Goal: Information Seeking & Learning: Learn about a topic

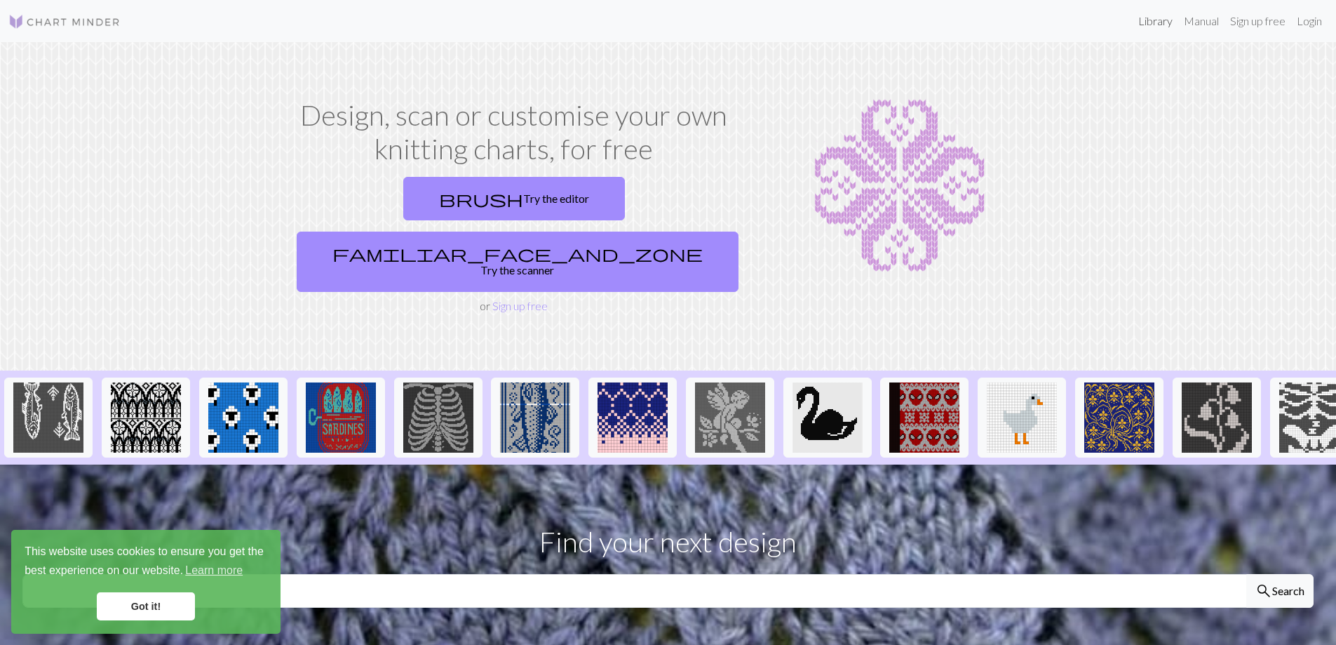
click at [1146, 22] on link "Library" at bounding box center [1156, 21] width 46 height 28
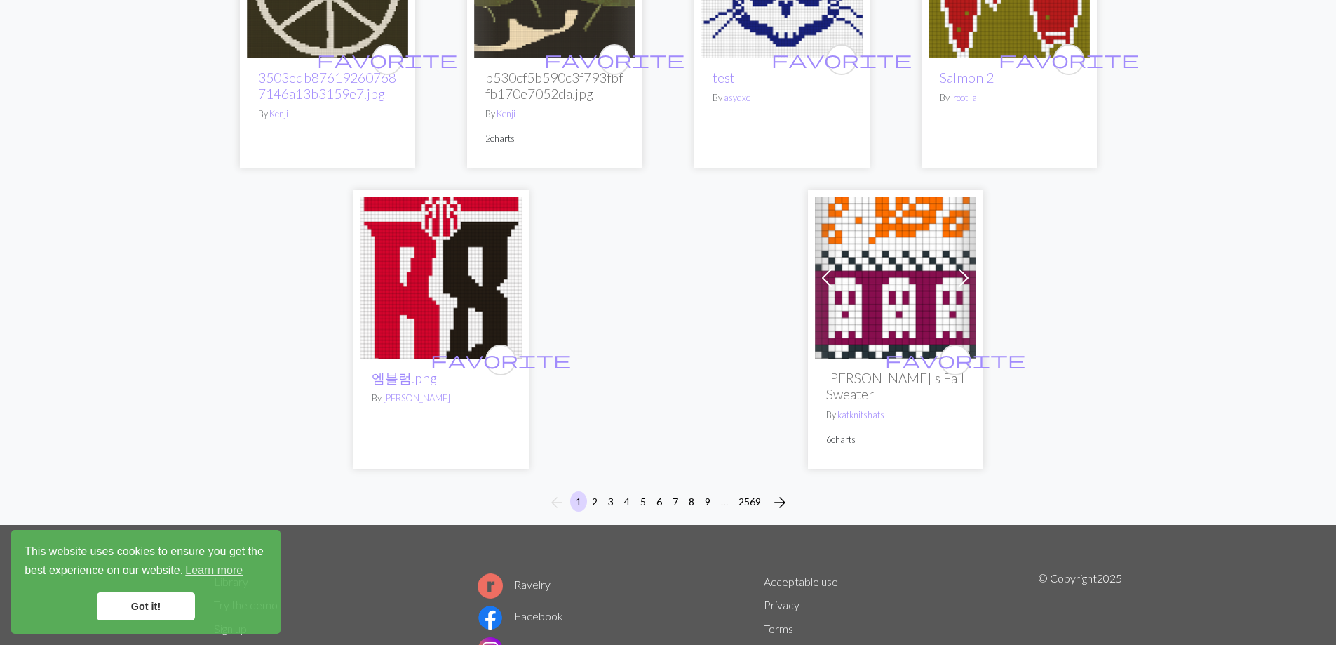
scroll to position [3538, 0]
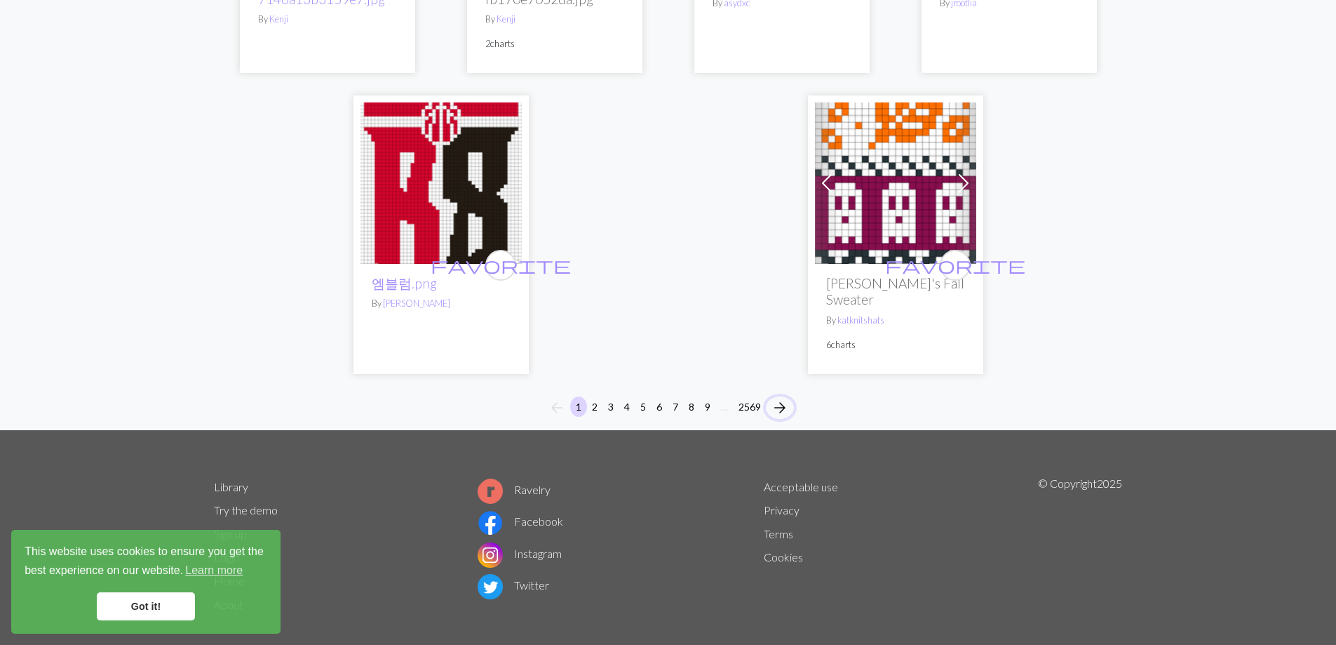
click at [785, 398] on span "arrow_forward" at bounding box center [780, 408] width 17 height 20
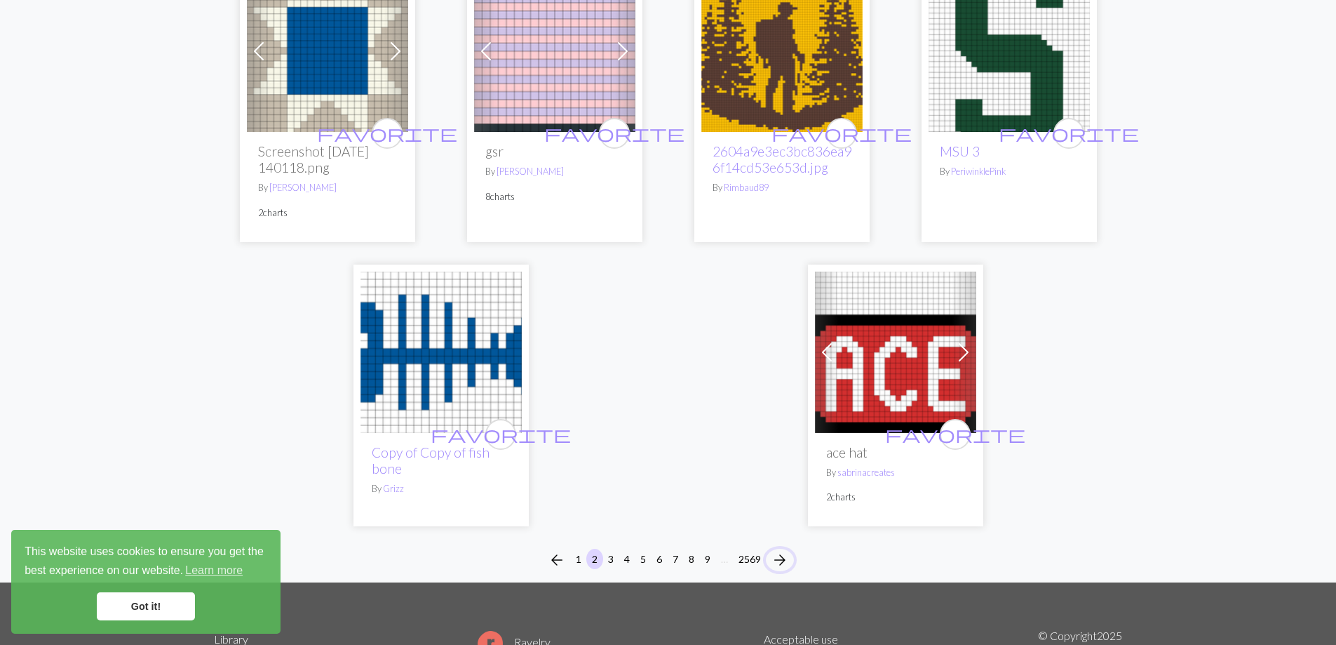
scroll to position [3546, 0]
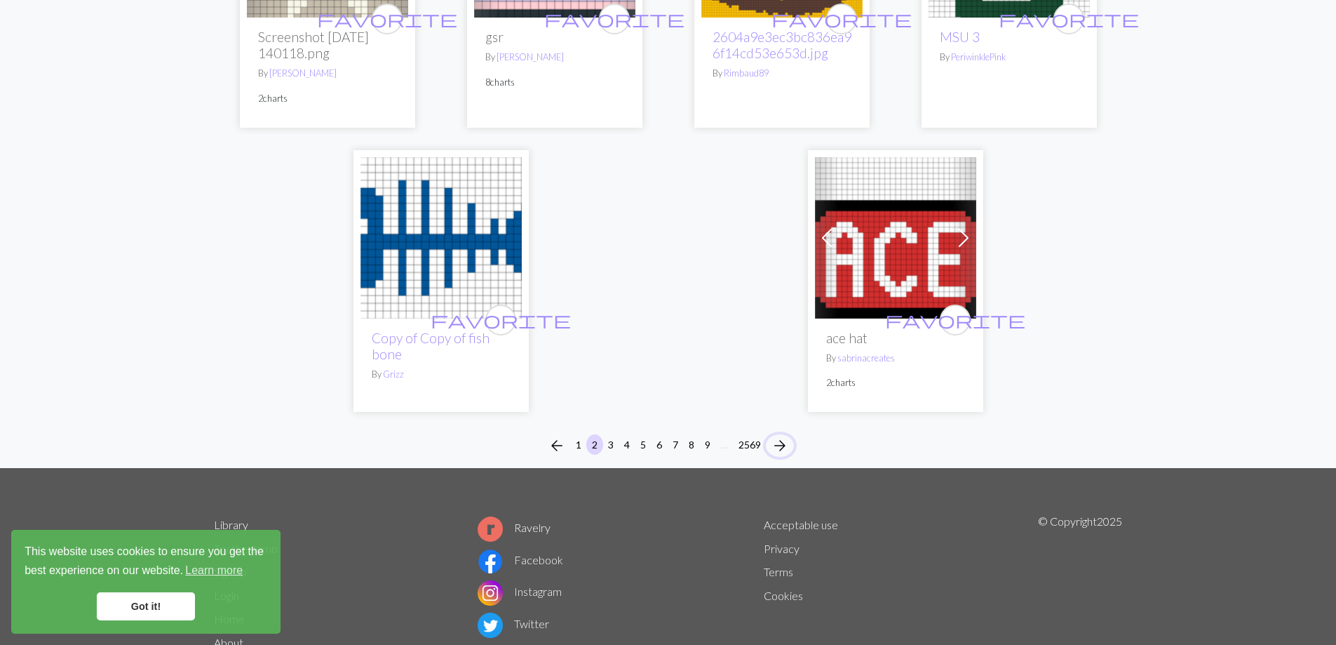
click at [784, 436] on span "arrow_forward" at bounding box center [780, 446] width 17 height 20
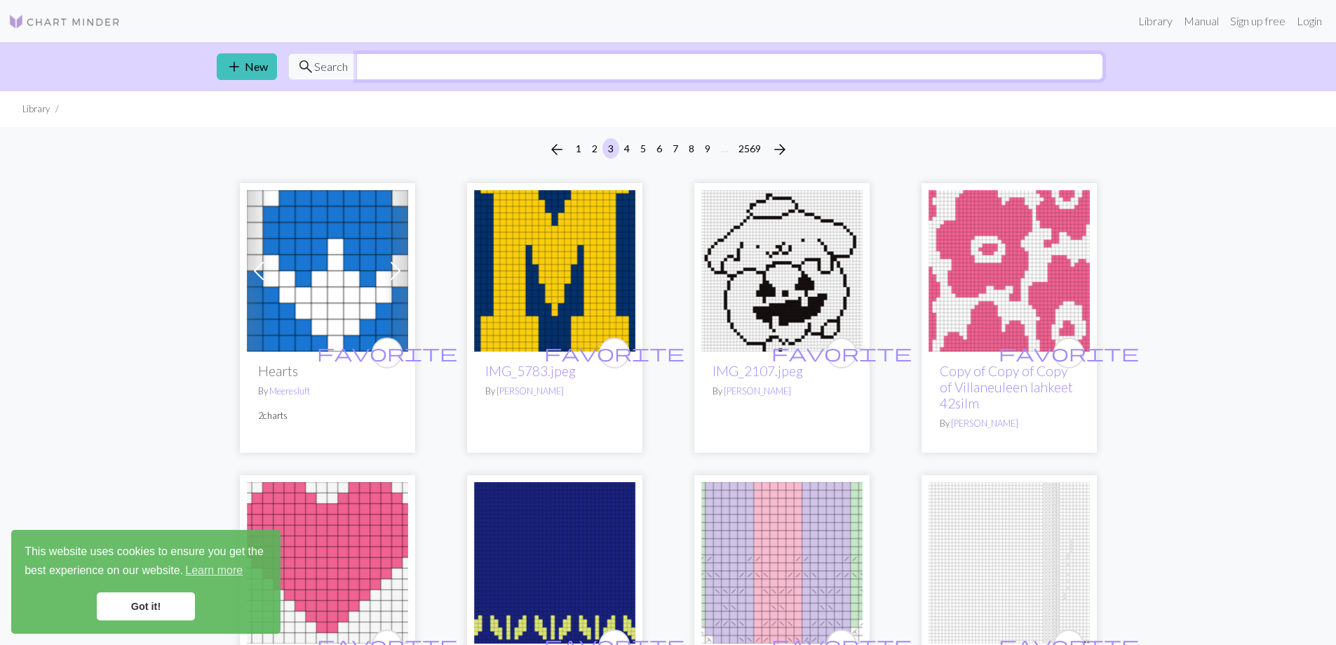
click at [406, 71] on input "text" at bounding box center [729, 66] width 747 height 27
type input "sheep"
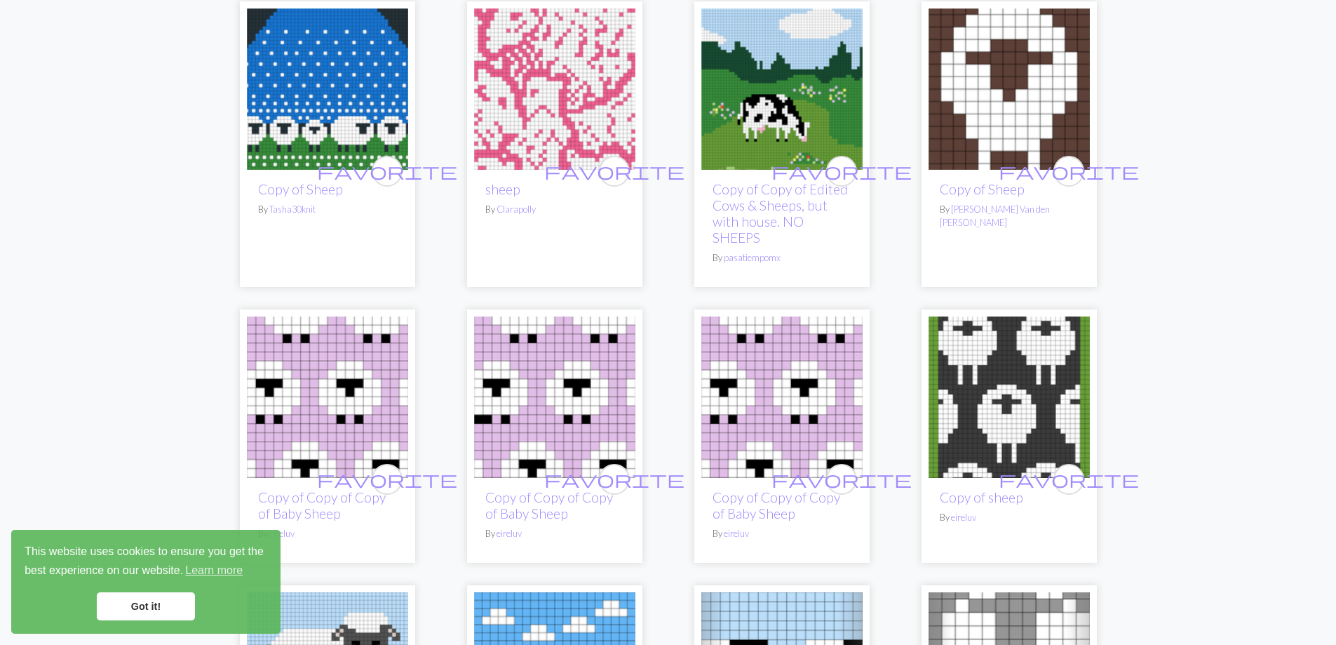
scroll to position [2291, 0]
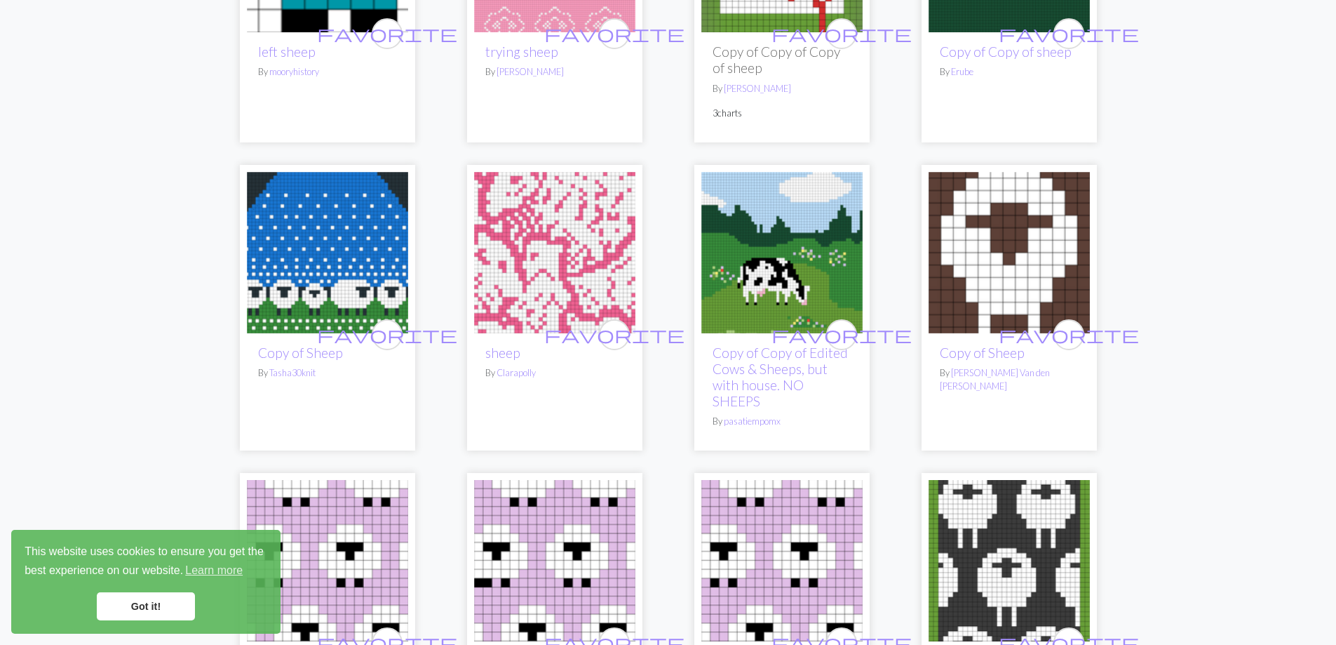
click at [336, 236] on img at bounding box center [327, 252] width 161 height 161
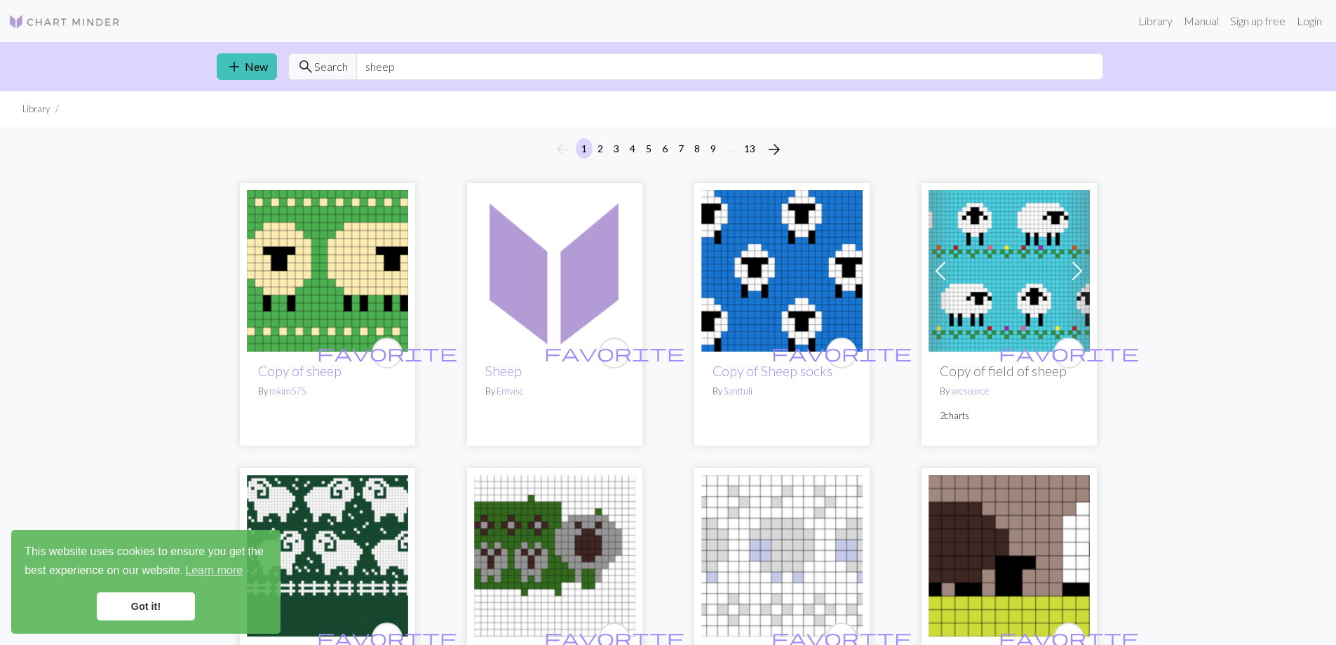
click at [311, 269] on img at bounding box center [327, 270] width 161 height 161
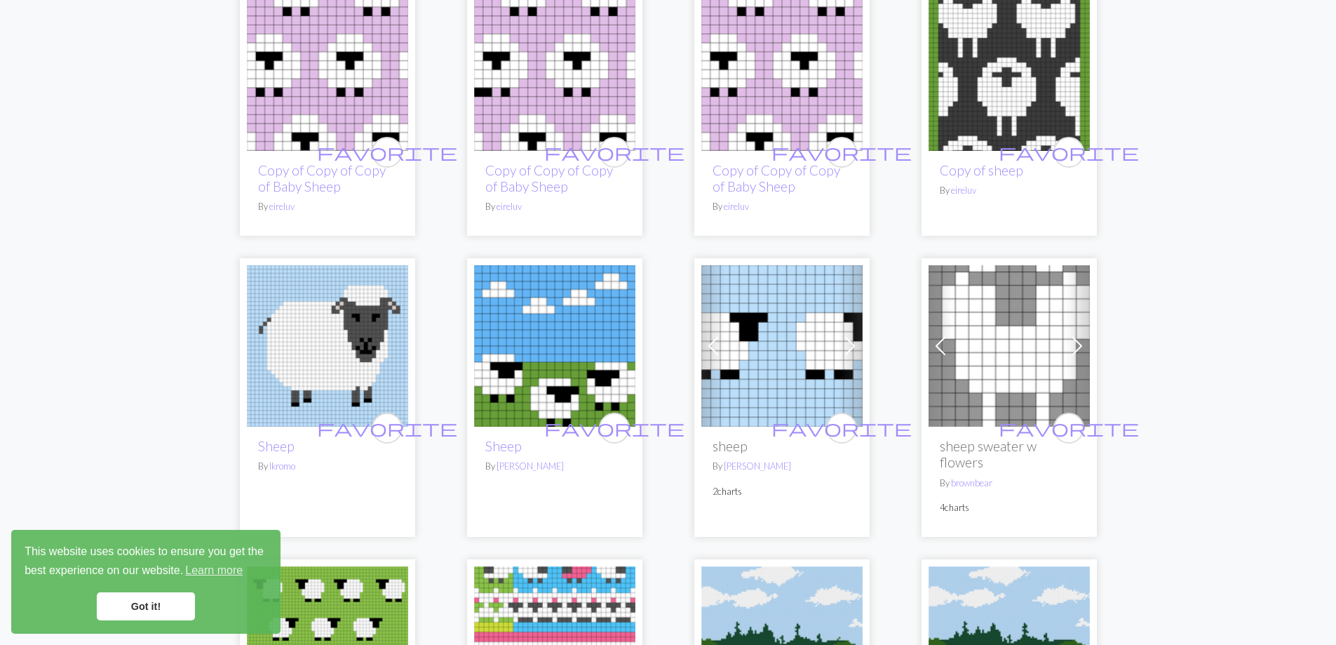
scroll to position [2782, 0]
click at [802, 343] on img at bounding box center [781, 344] width 161 height 161
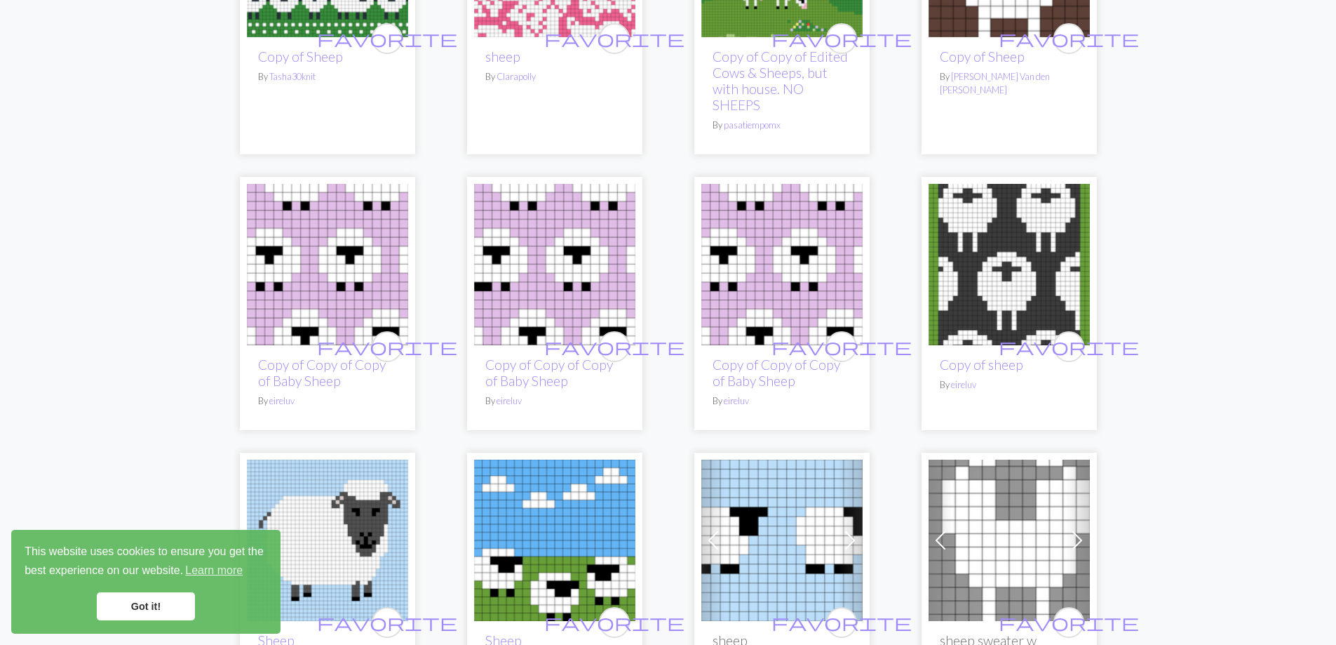
scroll to position [2782, 0]
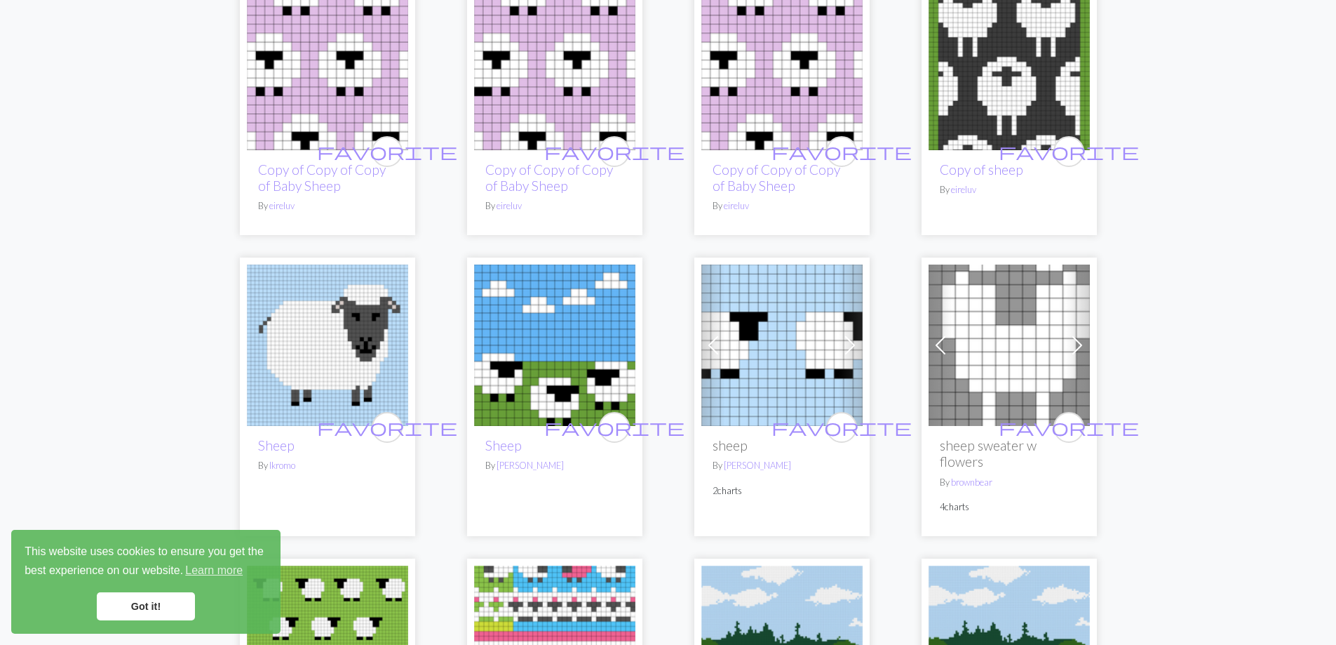
click at [851, 348] on span at bounding box center [850, 345] width 22 height 22
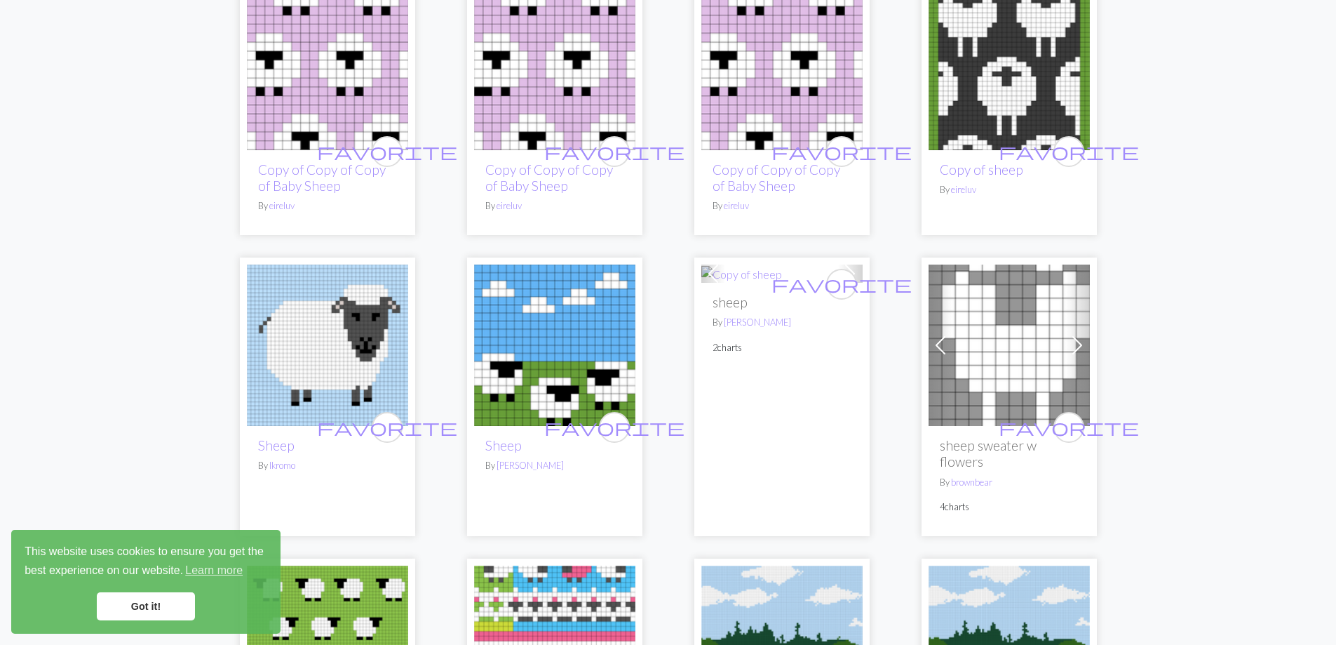
click at [808, 300] on h2 "sheep" at bounding box center [782, 302] width 139 height 16
click at [765, 277] on img at bounding box center [741, 274] width 81 height 17
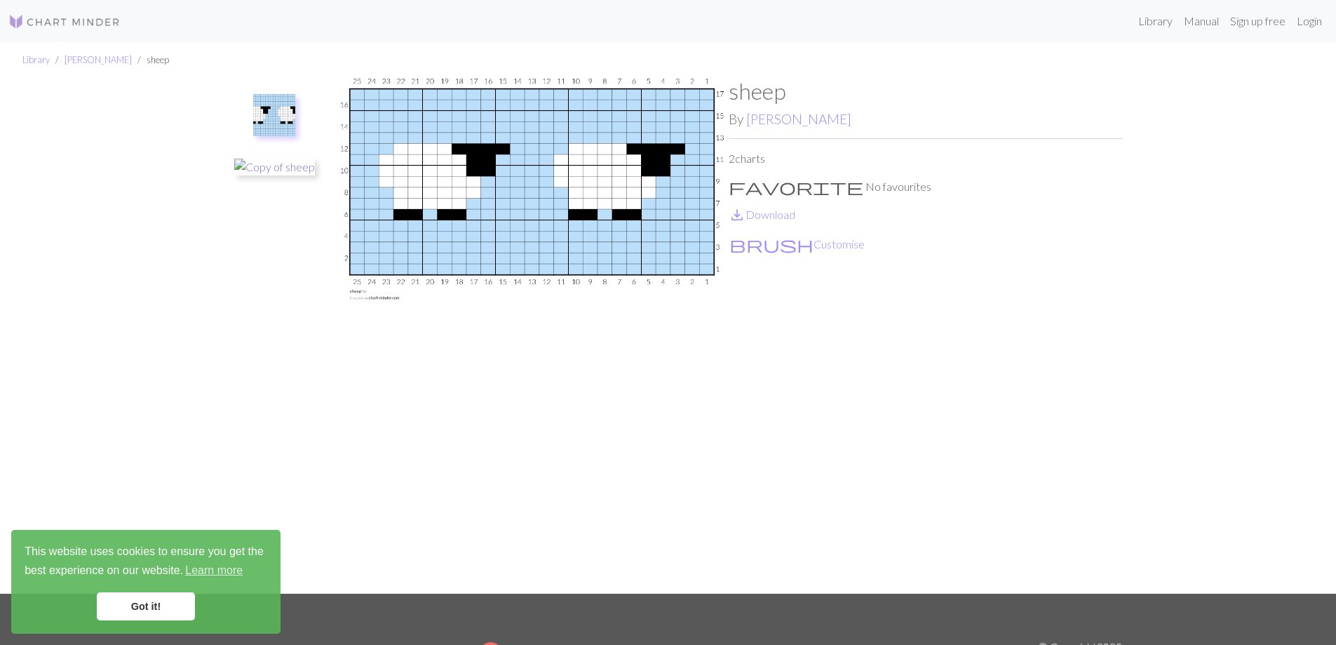
click at [266, 171] on img at bounding box center [274, 167] width 81 height 17
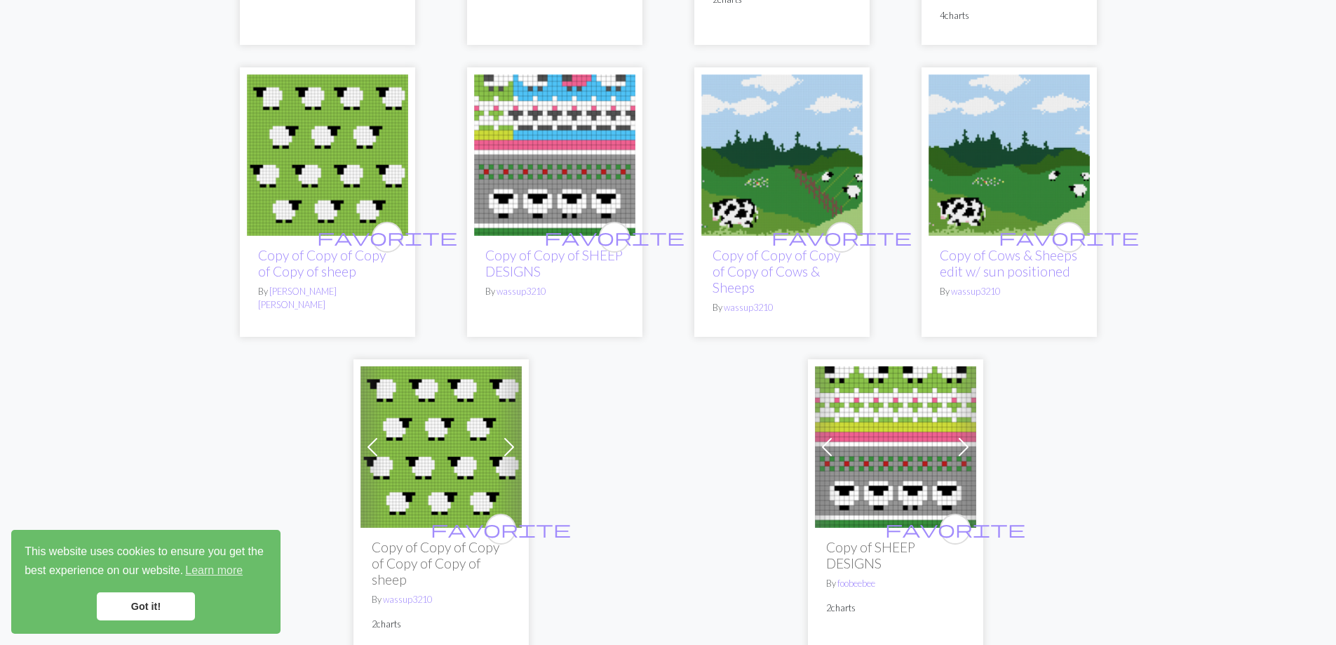
scroll to position [3437, 0]
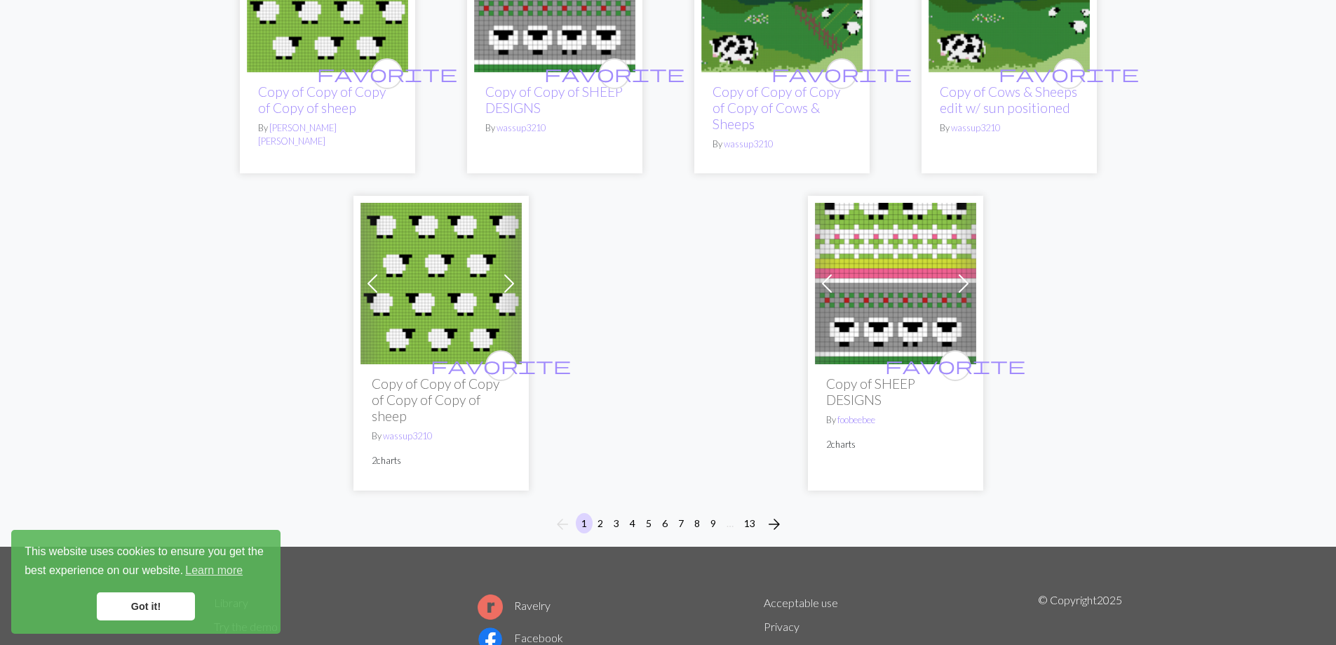
click at [872, 304] on img at bounding box center [895, 283] width 161 height 161
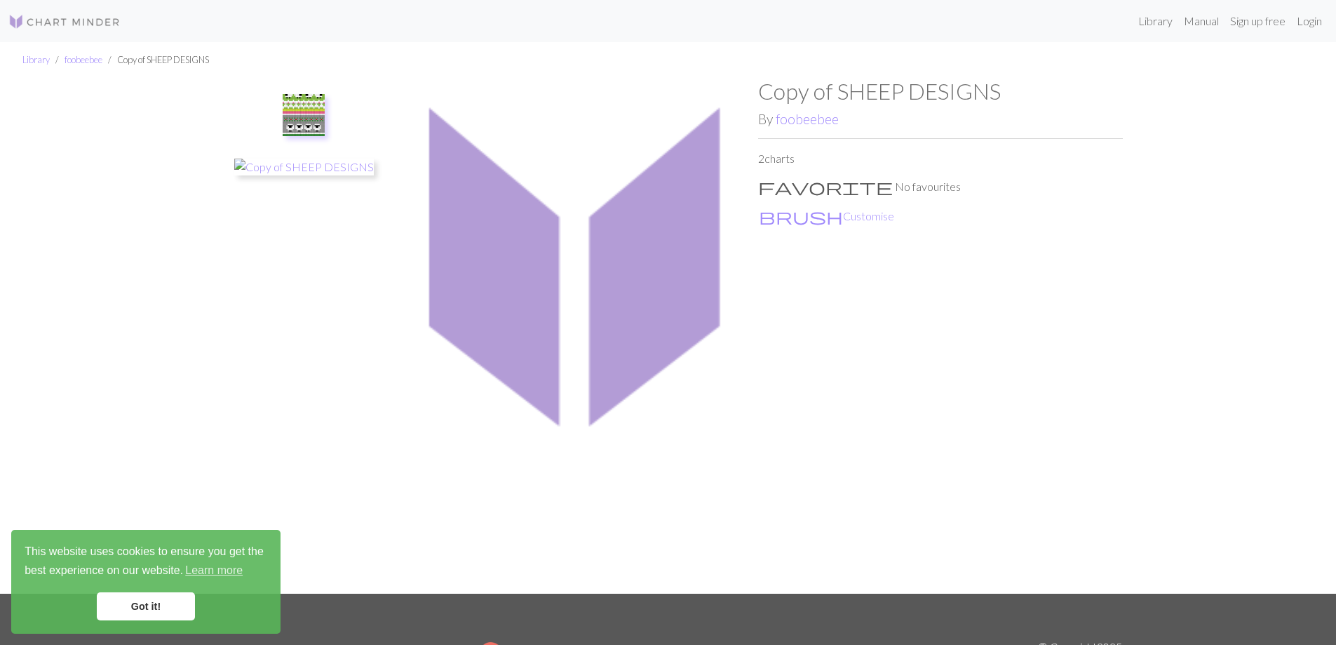
click at [303, 119] on img at bounding box center [304, 115] width 42 height 42
click at [297, 103] on img at bounding box center [304, 115] width 42 height 42
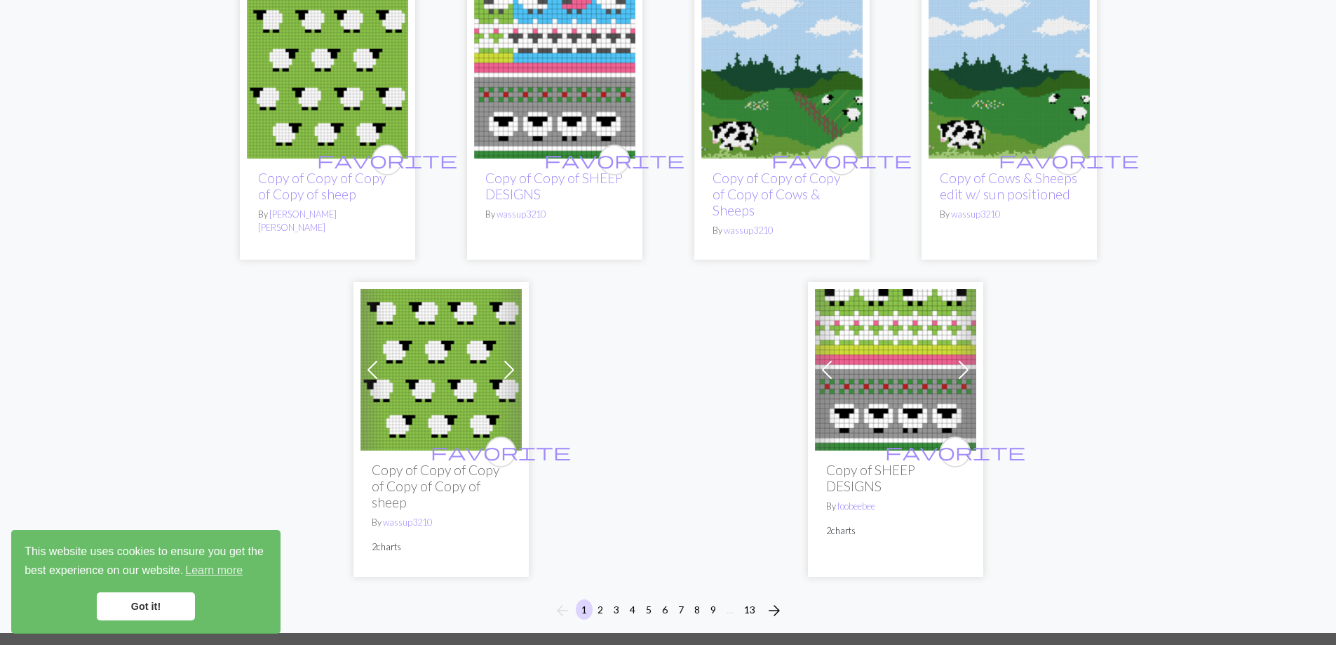
scroll to position [3437, 0]
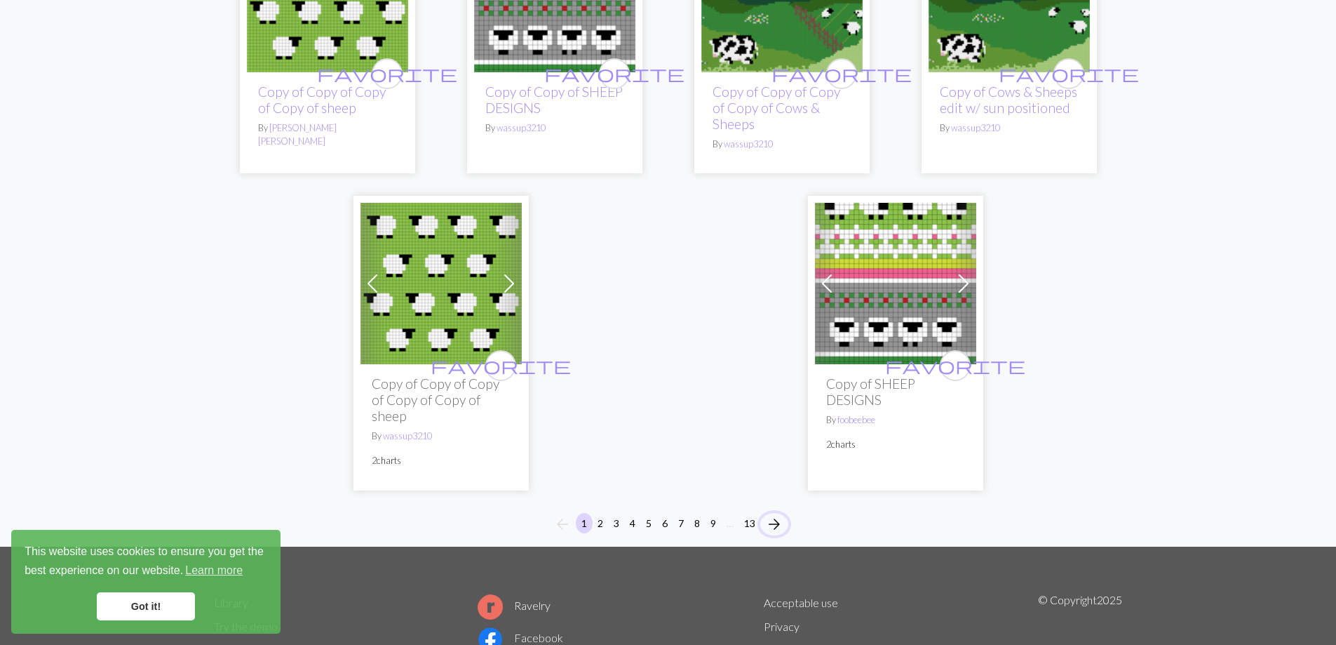
click at [774, 527] on span "arrow_forward" at bounding box center [774, 524] width 17 height 20
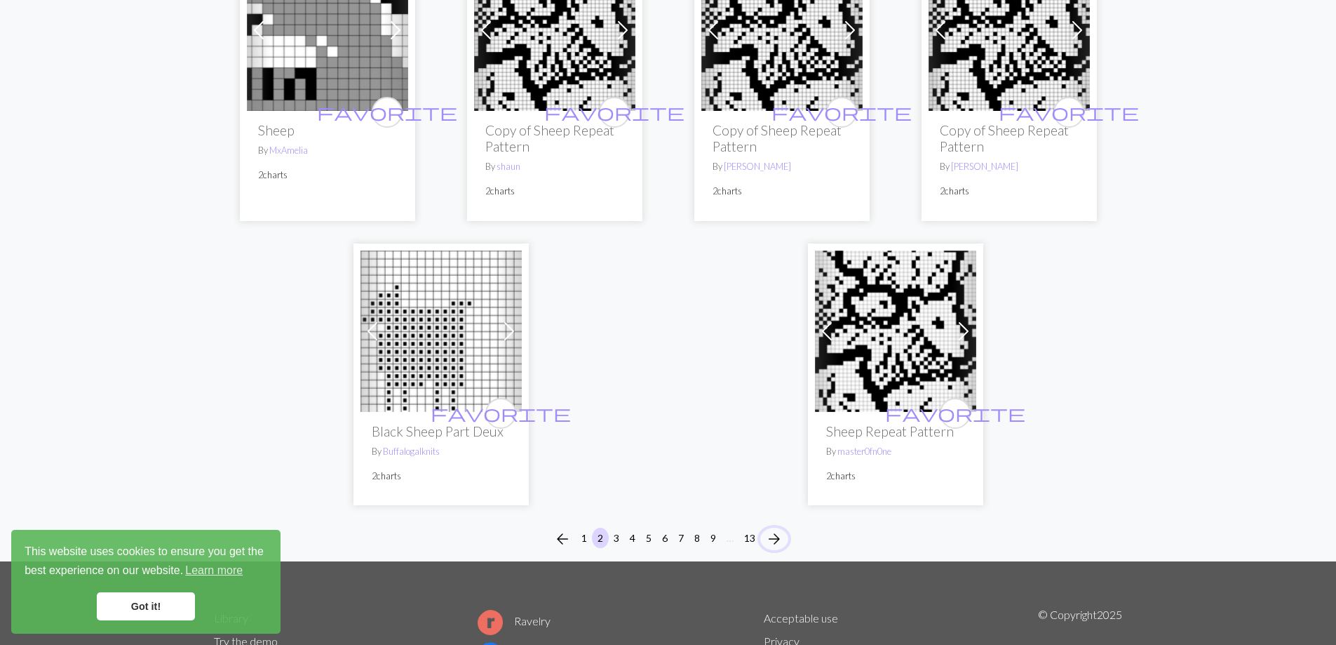
scroll to position [3579, 0]
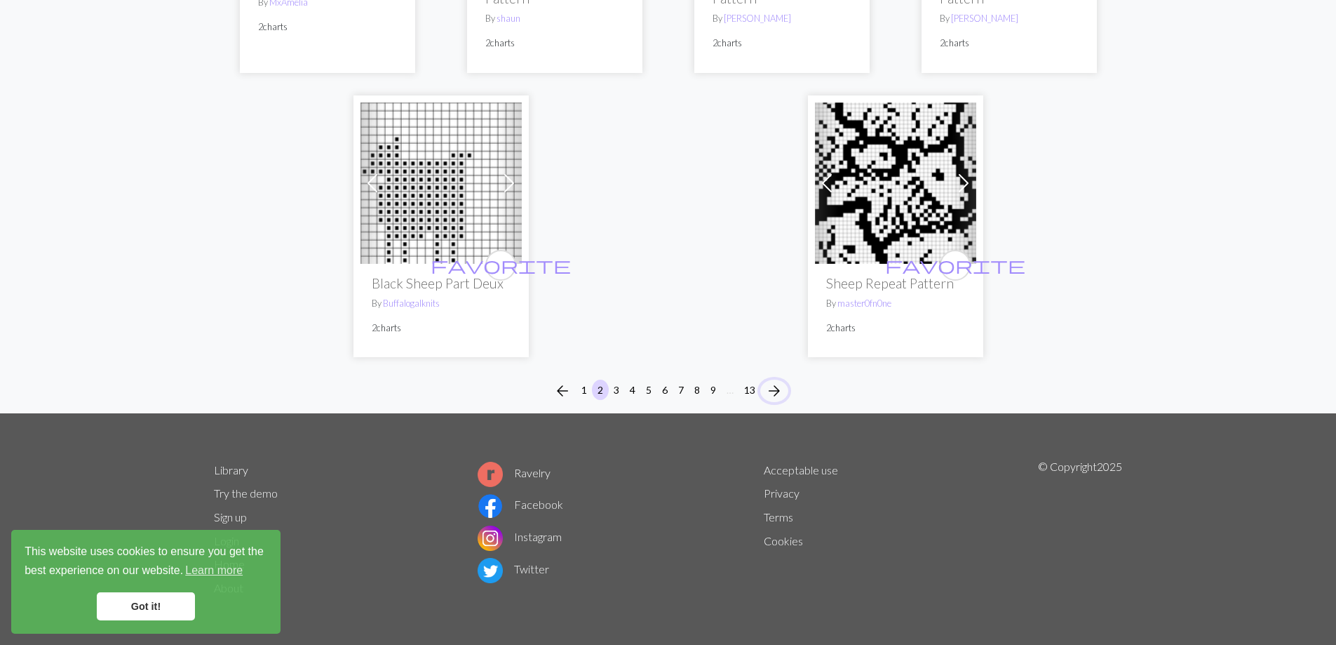
click at [780, 388] on span "arrow_forward" at bounding box center [774, 391] width 17 height 20
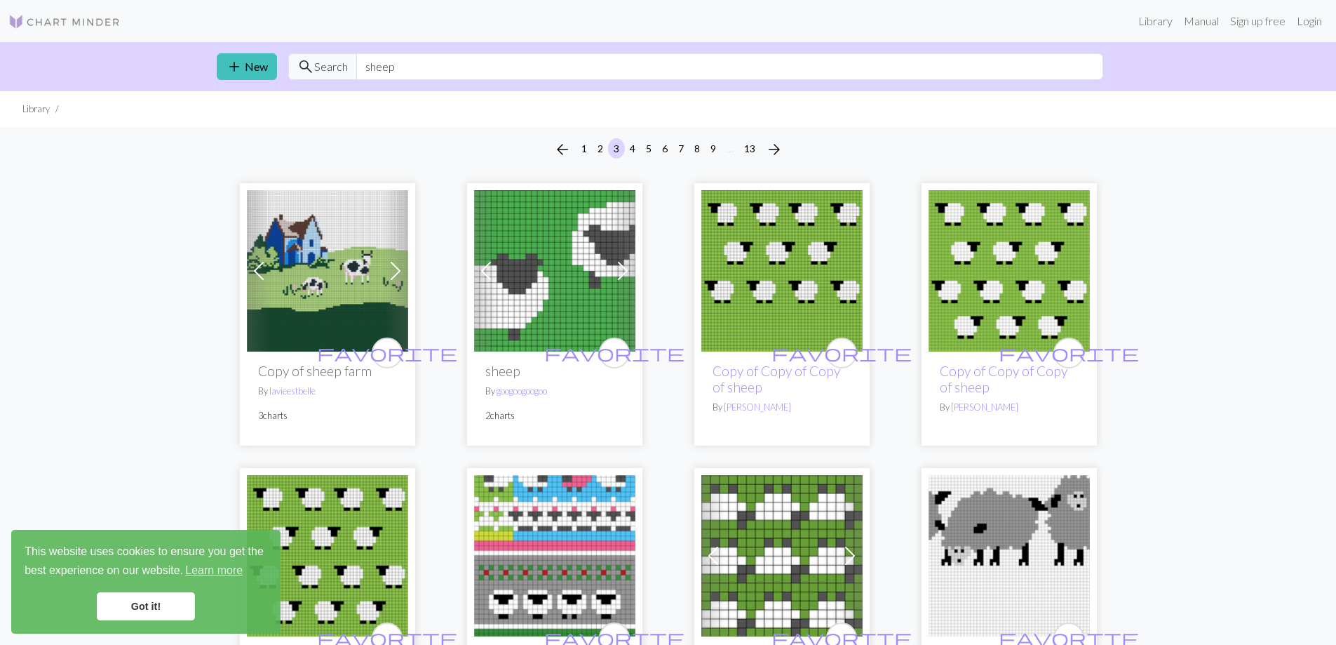
click at [758, 292] on img at bounding box center [781, 270] width 161 height 161
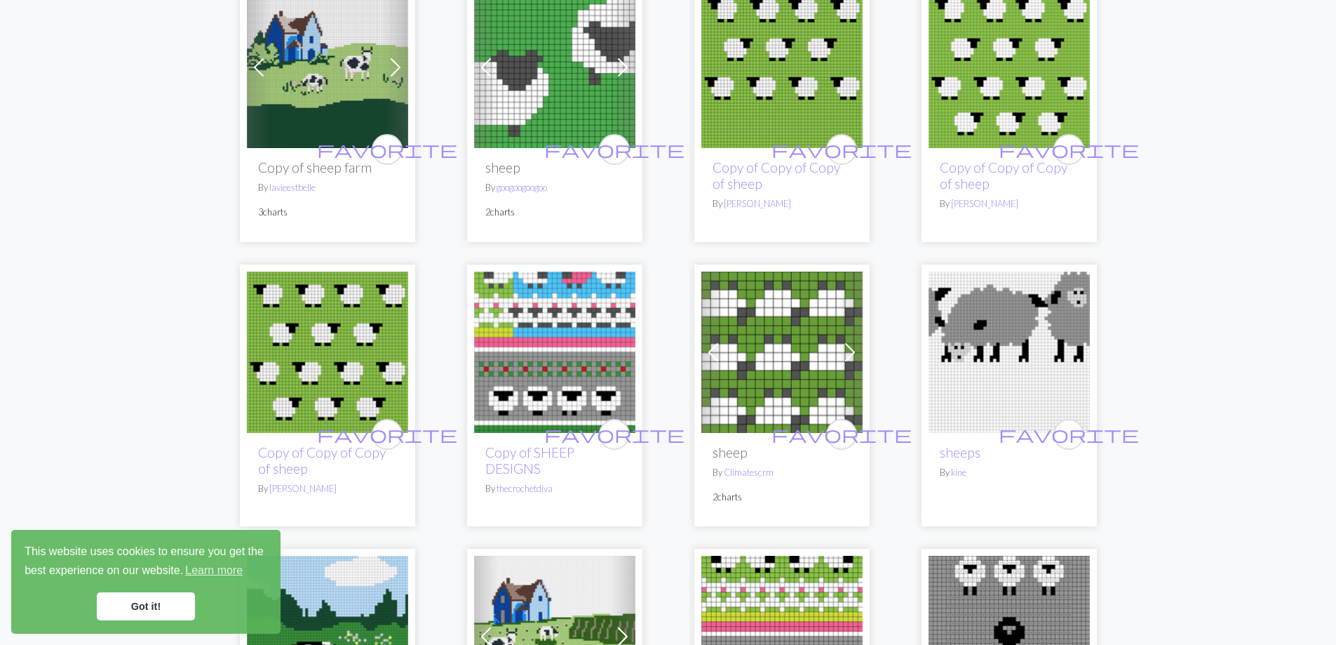
scroll to position [491, 0]
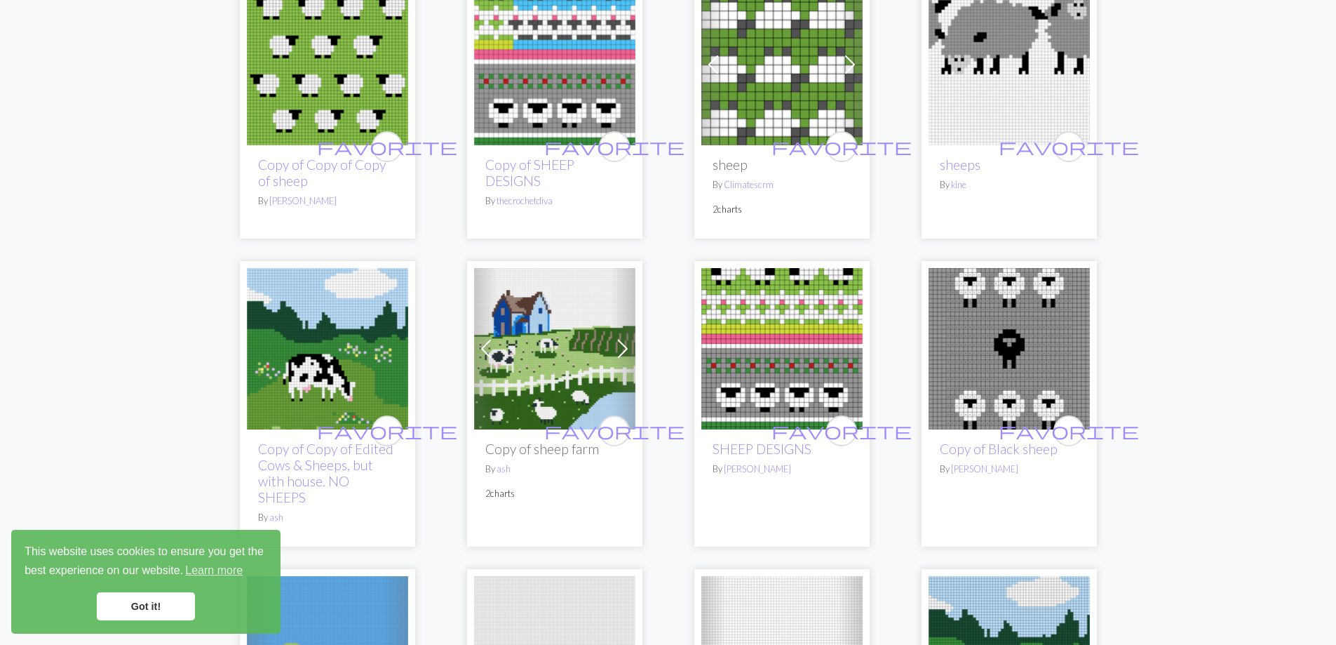
click at [790, 341] on img at bounding box center [781, 348] width 161 height 161
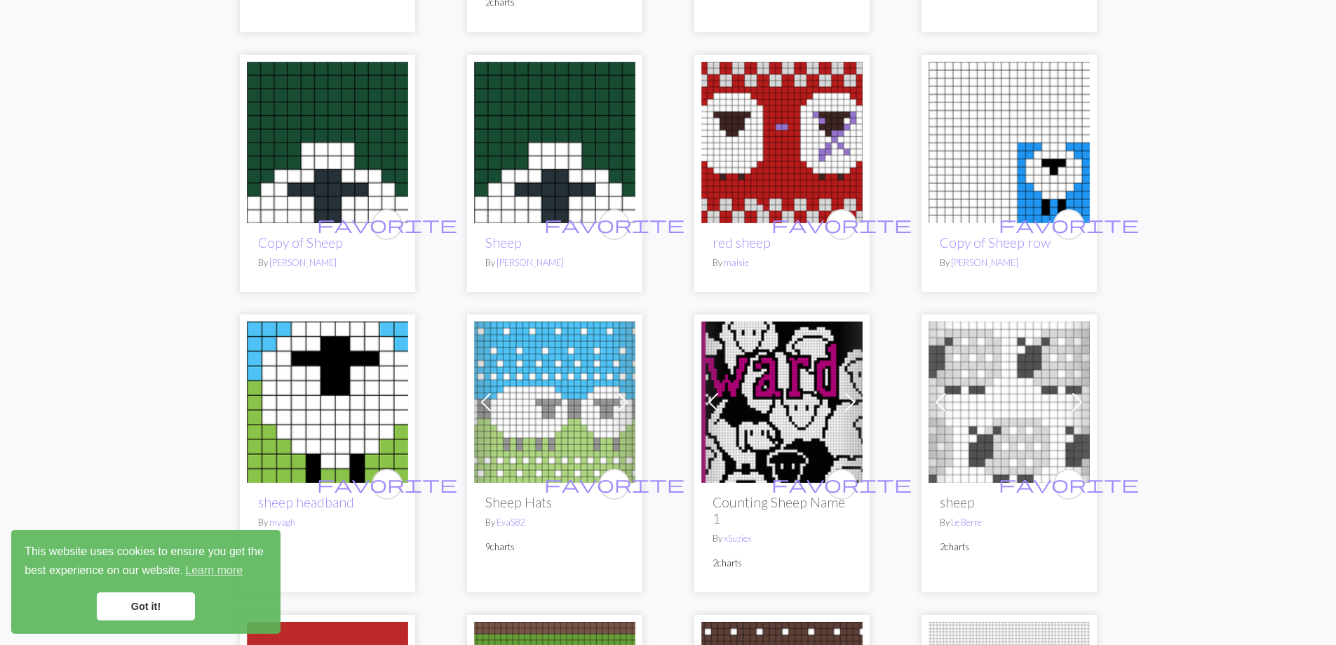
scroll to position [3109, 0]
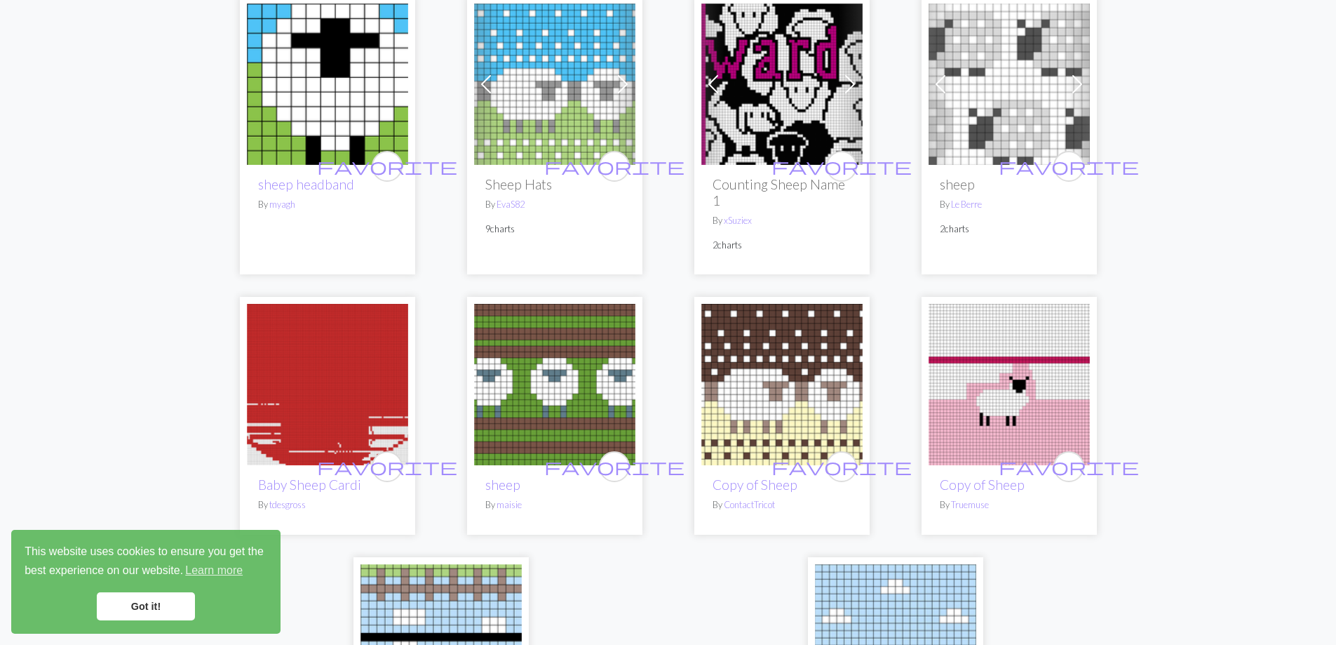
click at [577, 357] on img at bounding box center [554, 384] width 161 height 161
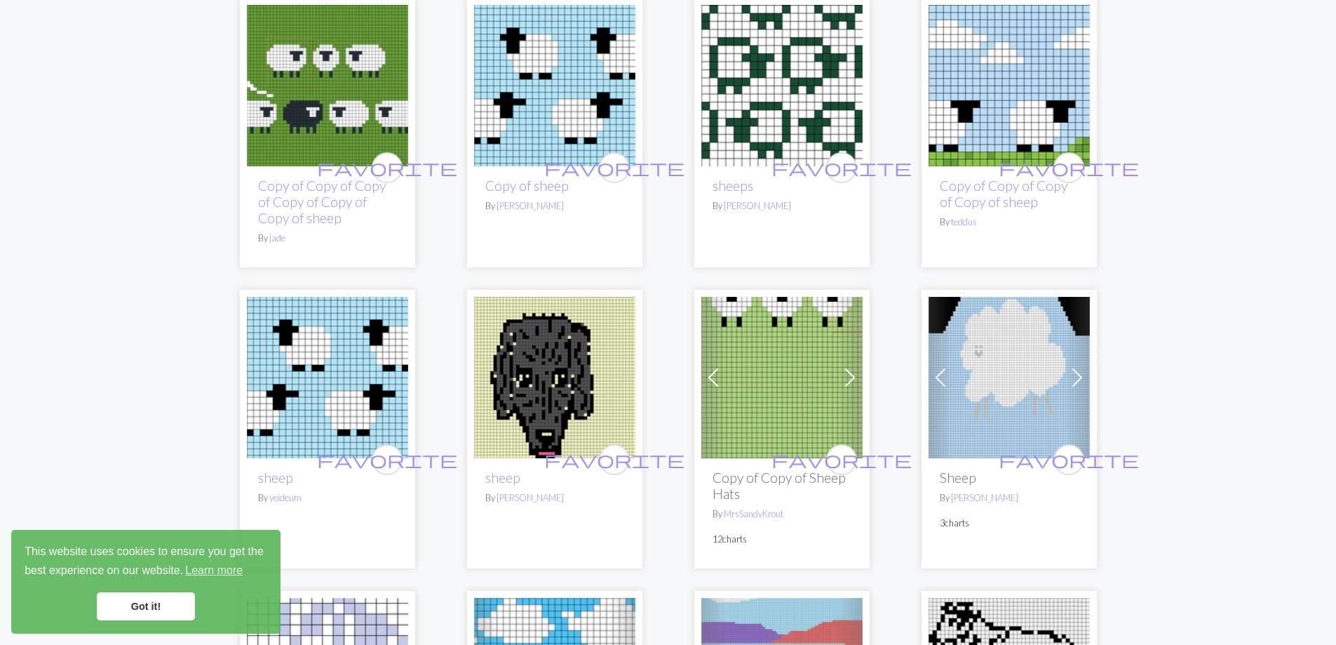
scroll to position [1636, 0]
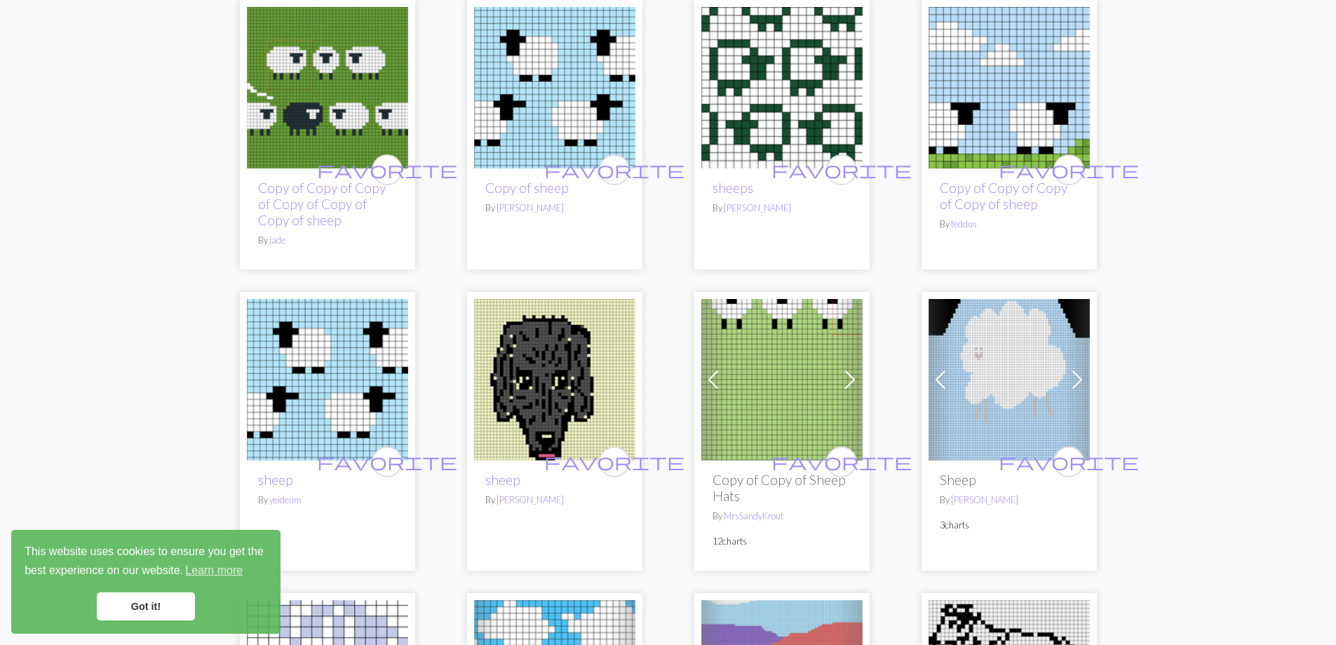
click at [790, 337] on img at bounding box center [781, 379] width 161 height 161
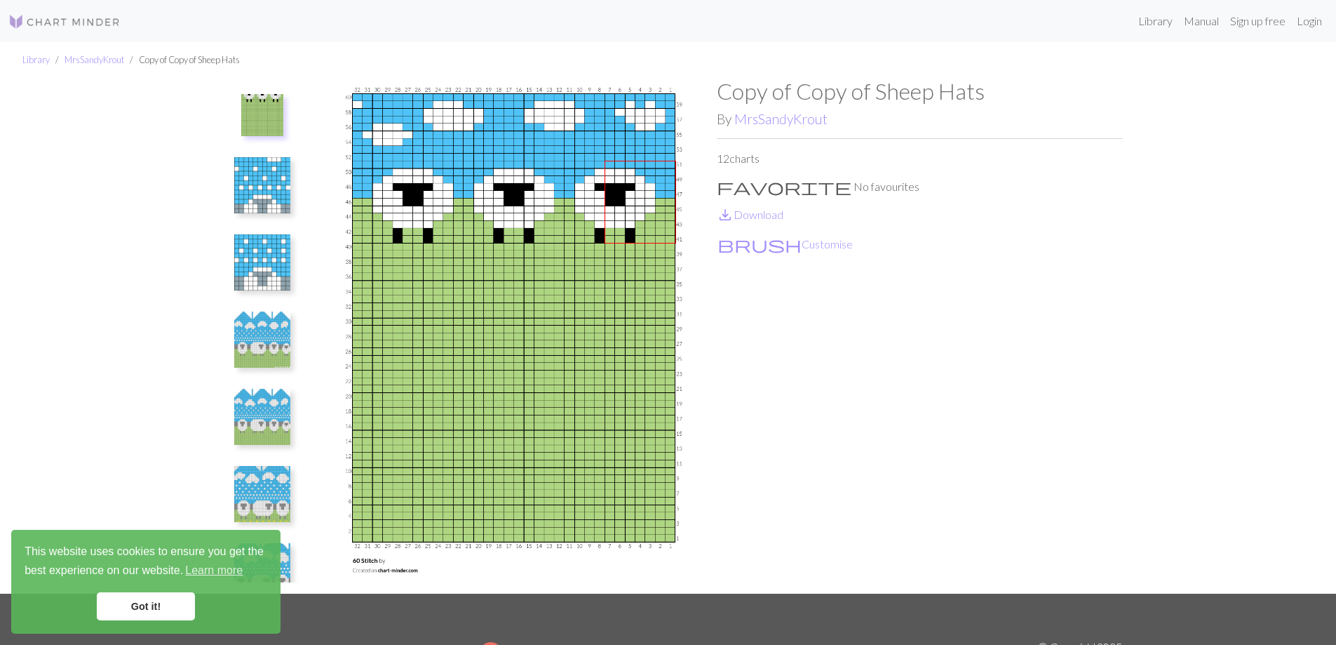
click at [787, 356] on div "Copy of Copy of Sheep Hats By MrsSandyKrout 12 charts favorite No favourites sa…" at bounding box center [920, 336] width 406 height 516
drag, startPoint x: 521, startPoint y: 234, endPoint x: 896, endPoint y: 349, distance: 392.5
click at [896, 349] on div "Copy of Copy of Sheep Hats By MrsSandyKrout 12 charts favorite No favourites sa…" at bounding box center [920, 336] width 406 height 516
click at [271, 195] on img at bounding box center [262, 185] width 56 height 56
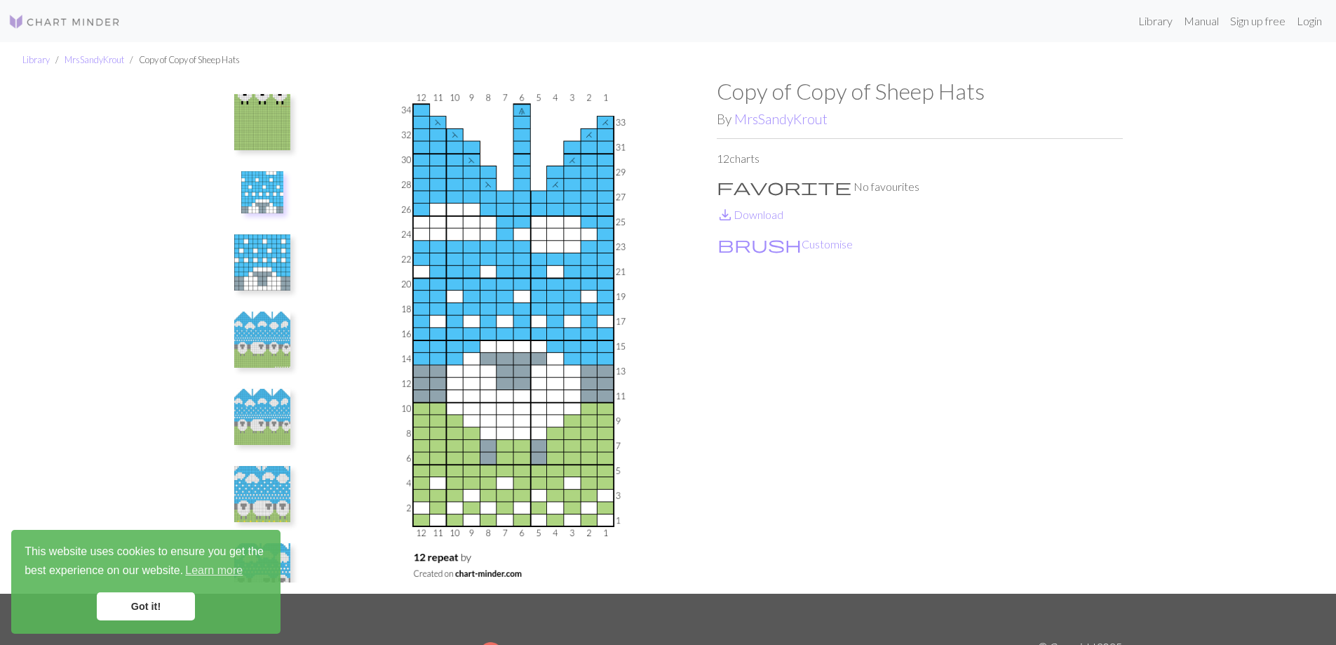
click at [264, 259] on img at bounding box center [262, 262] width 56 height 56
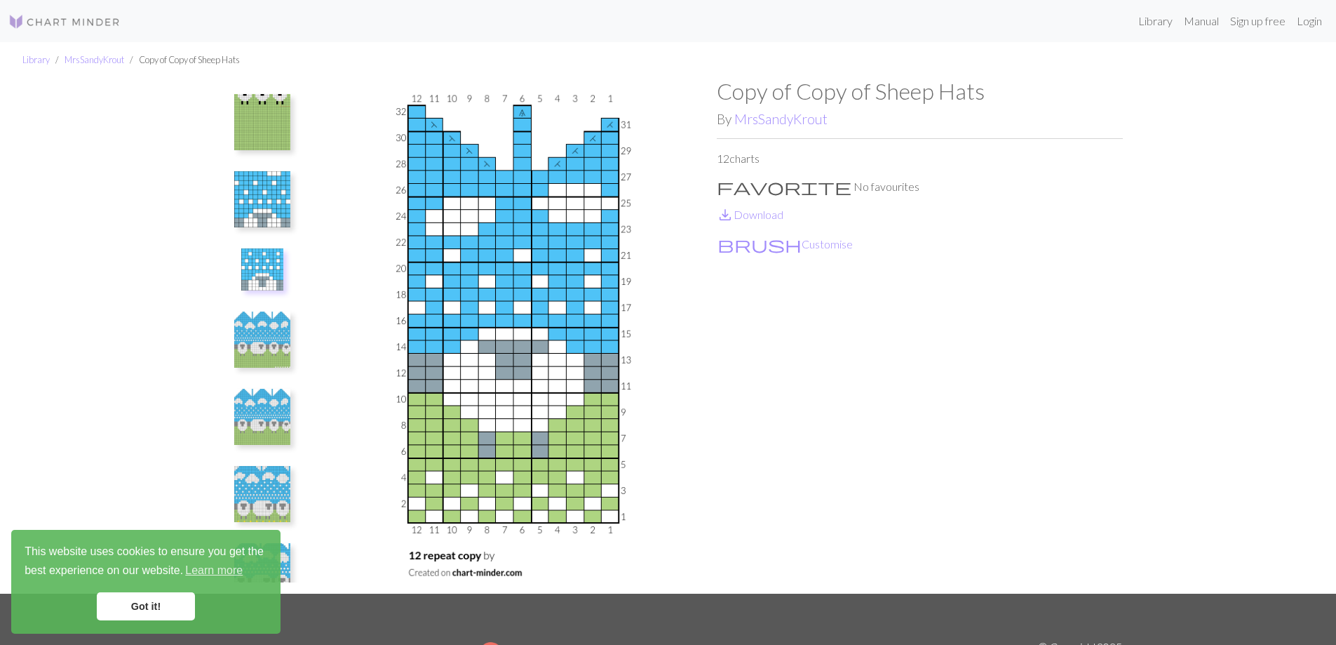
click at [269, 185] on img at bounding box center [262, 199] width 56 height 56
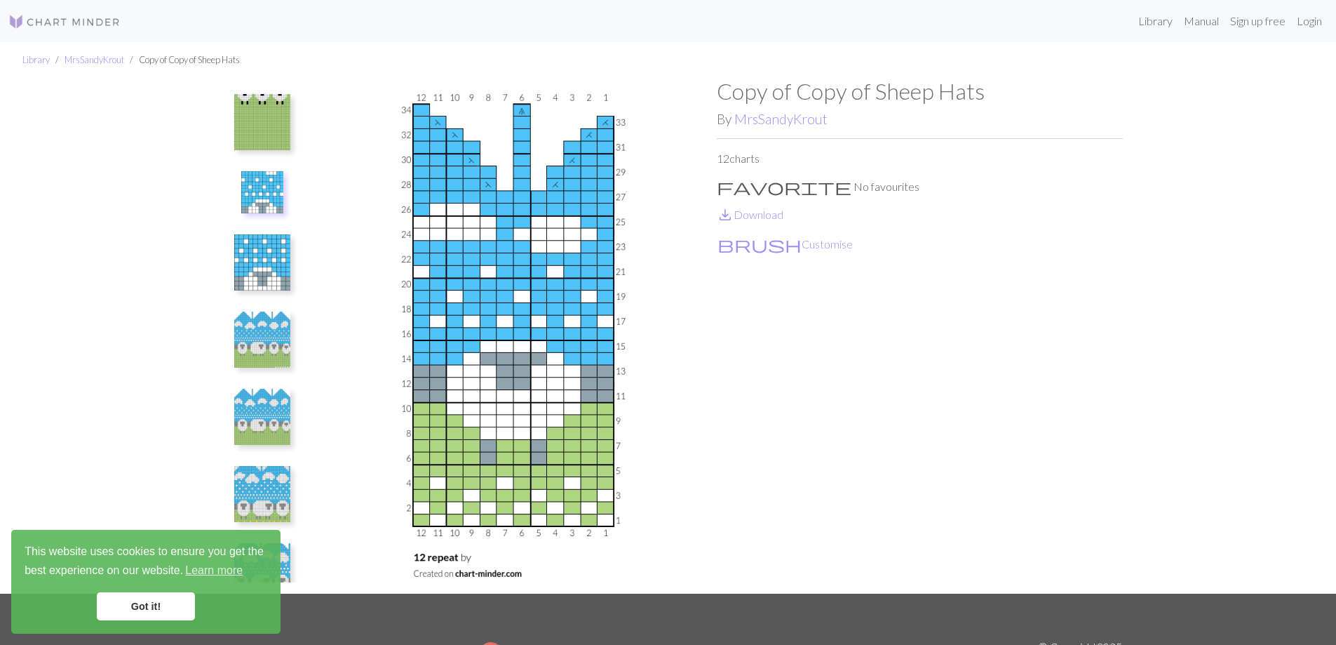
click at [271, 126] on img at bounding box center [262, 122] width 56 height 56
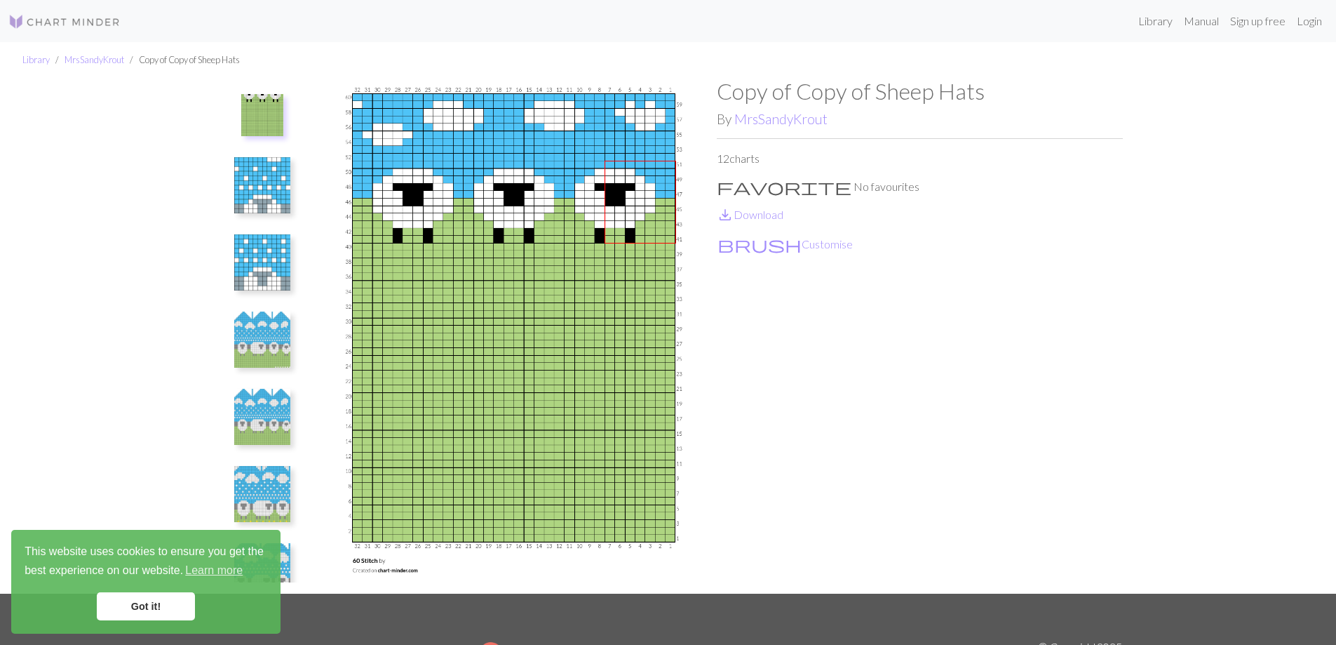
click at [875, 362] on div "Copy of Copy of Sheep Hats By MrsSandyKrout 12 charts favorite No favourites sa…" at bounding box center [920, 336] width 406 height 516
